Goal: Task Accomplishment & Management: Manage account settings

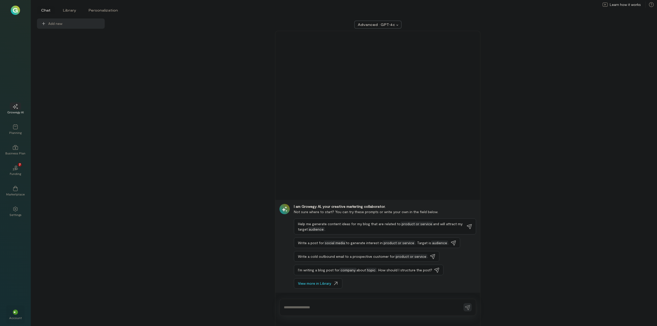
click at [14, 314] on span "**" at bounding box center [16, 312] width 4 height 3
click at [53, 215] on link "Billing" at bounding box center [67, 218] width 83 height 10
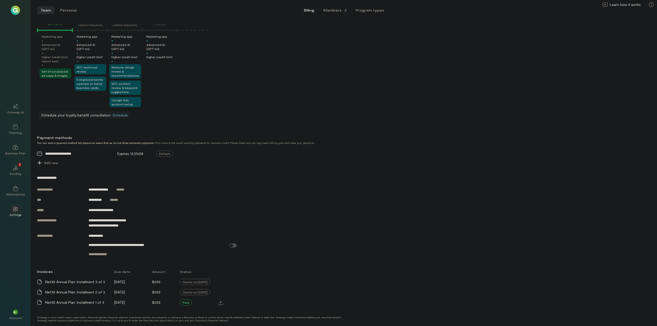
scroll to position [104, 0]
